Goal: Find specific page/section: Find specific page/section

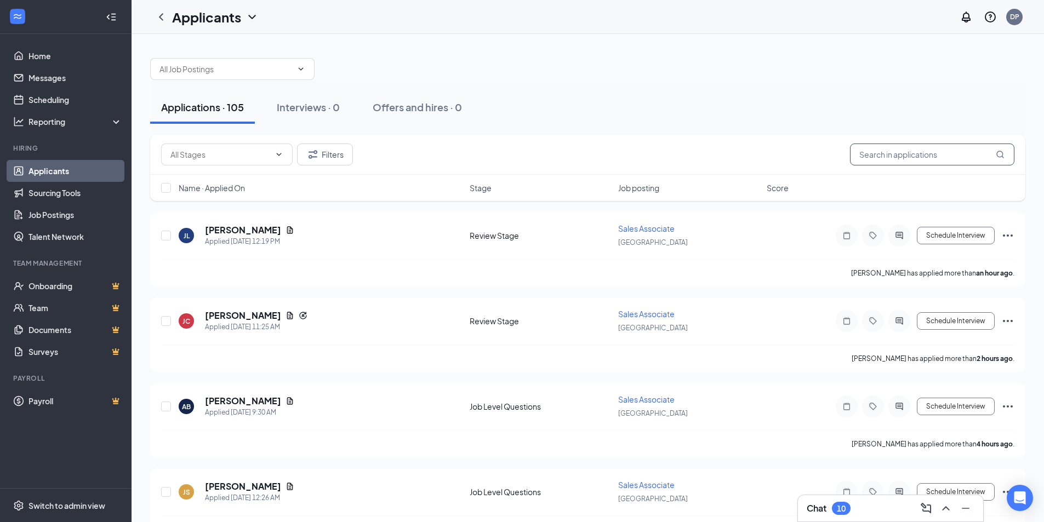
click at [920, 158] on input "text" at bounding box center [932, 155] width 164 height 22
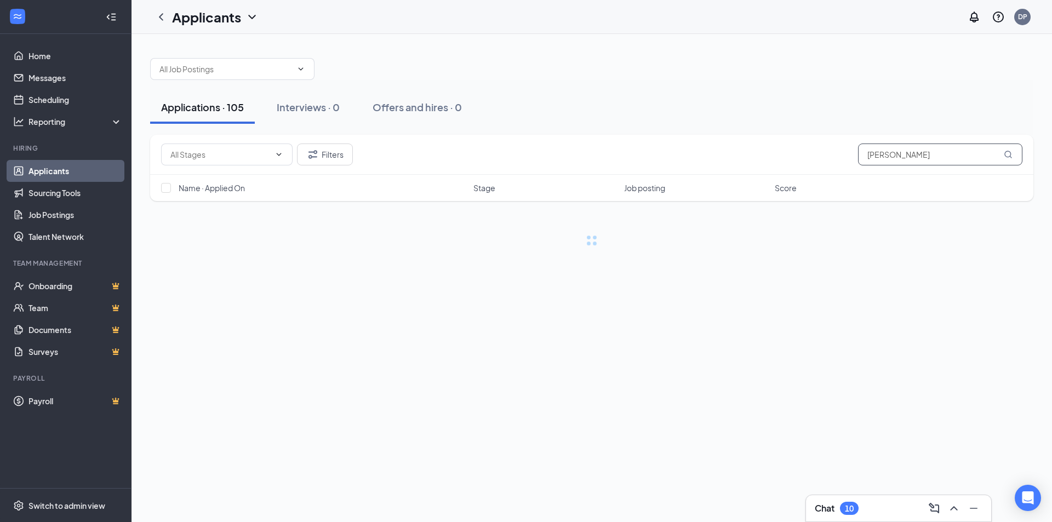
type input "[PERSON_NAME]"
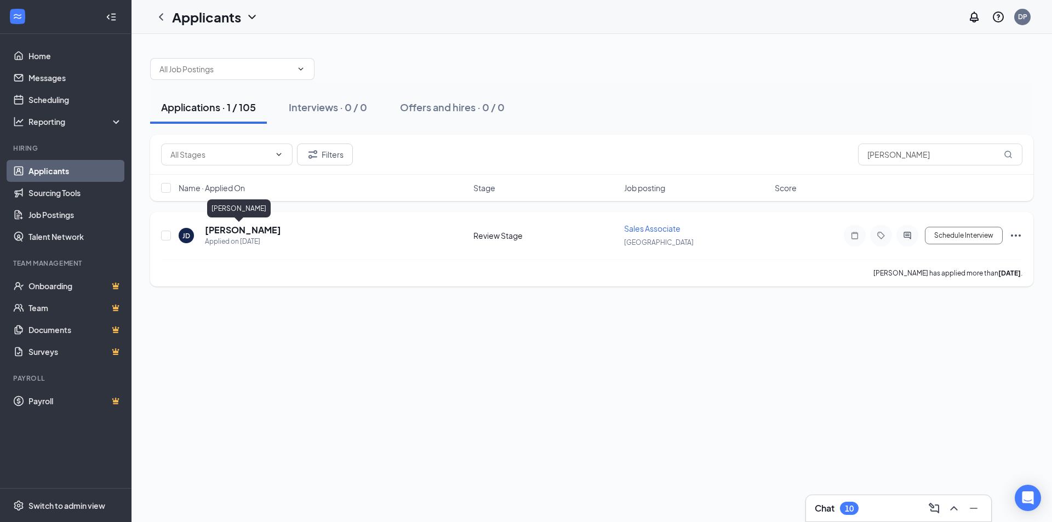
click at [237, 233] on h5 "[PERSON_NAME]" at bounding box center [243, 230] width 76 height 12
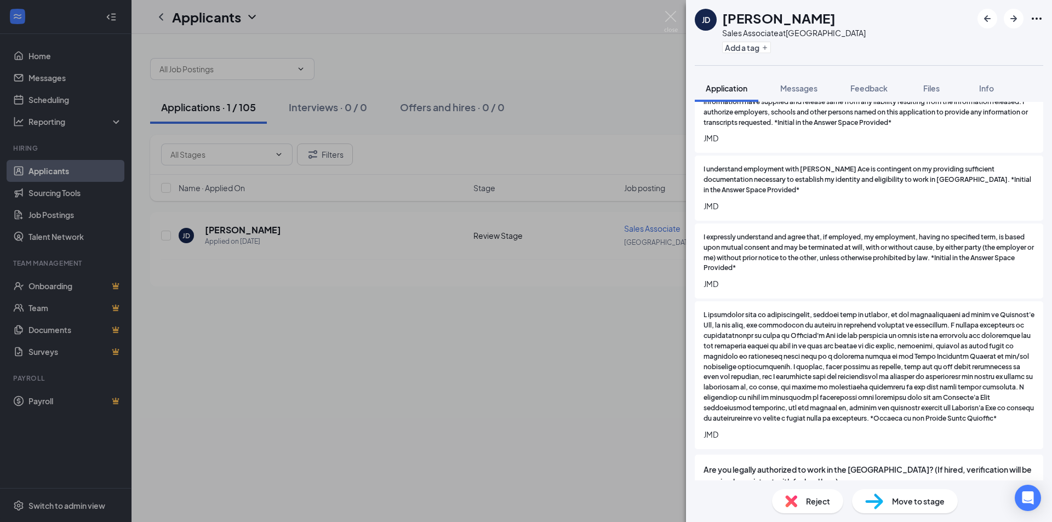
scroll to position [1350, 0]
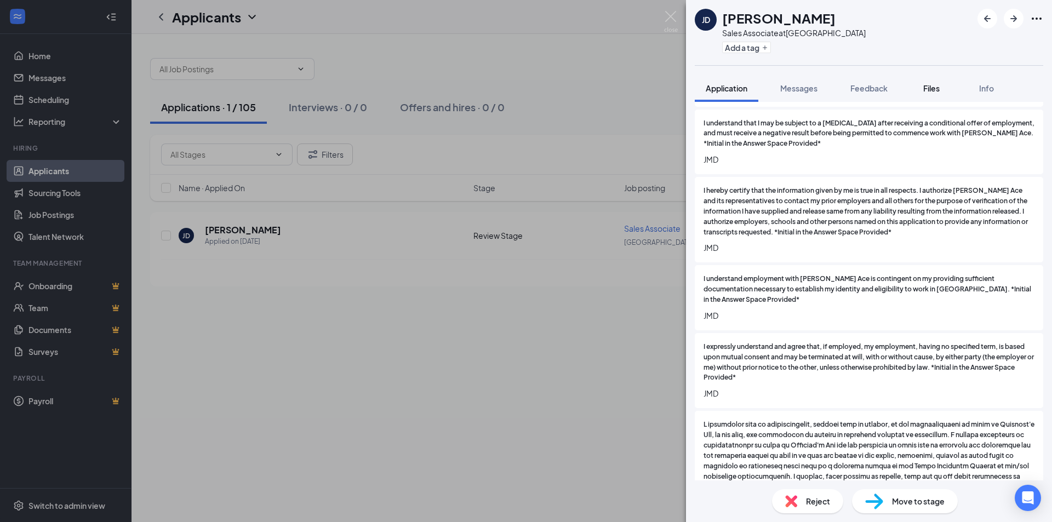
click at [937, 86] on span "Files" at bounding box center [932, 88] width 16 height 10
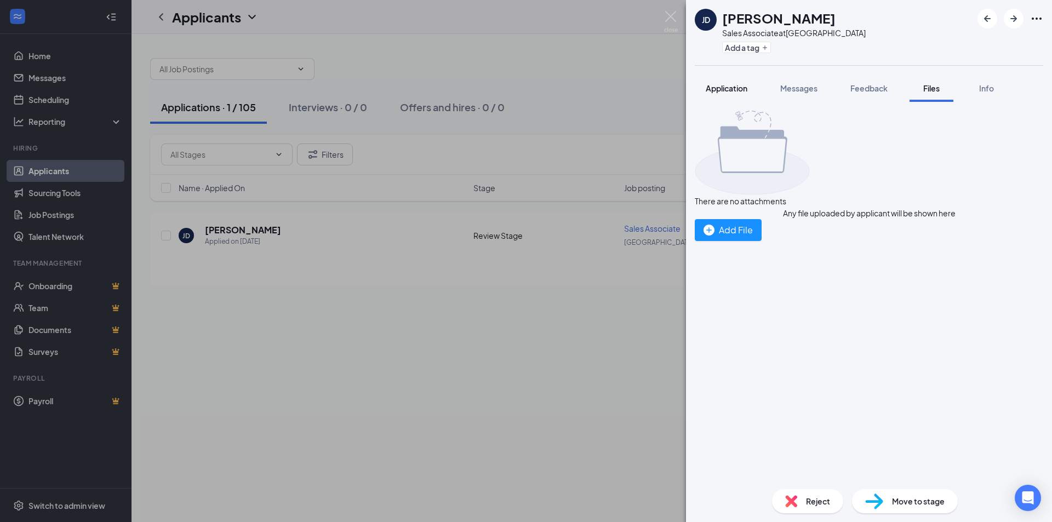
click at [739, 84] on span "Application" at bounding box center [727, 88] width 42 height 10
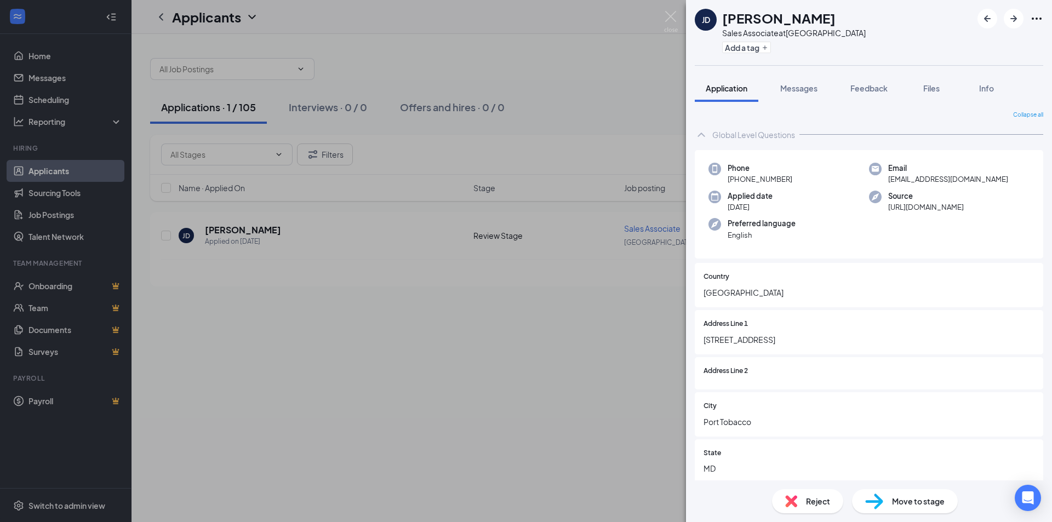
drag, startPoint x: 926, startPoint y: 277, endPoint x: 470, endPoint y: 351, distance: 461.9
click at [473, 356] on div "[PERSON_NAME] [PERSON_NAME] Sales Associate at [GEOGRAPHIC_DATA] Add a tag Appl…" at bounding box center [526, 261] width 1052 height 522
click at [571, 89] on div "[PERSON_NAME] [PERSON_NAME] Sales Associate at [GEOGRAPHIC_DATA] Add a tag Appl…" at bounding box center [526, 261] width 1052 height 522
